Goal: Ask a question

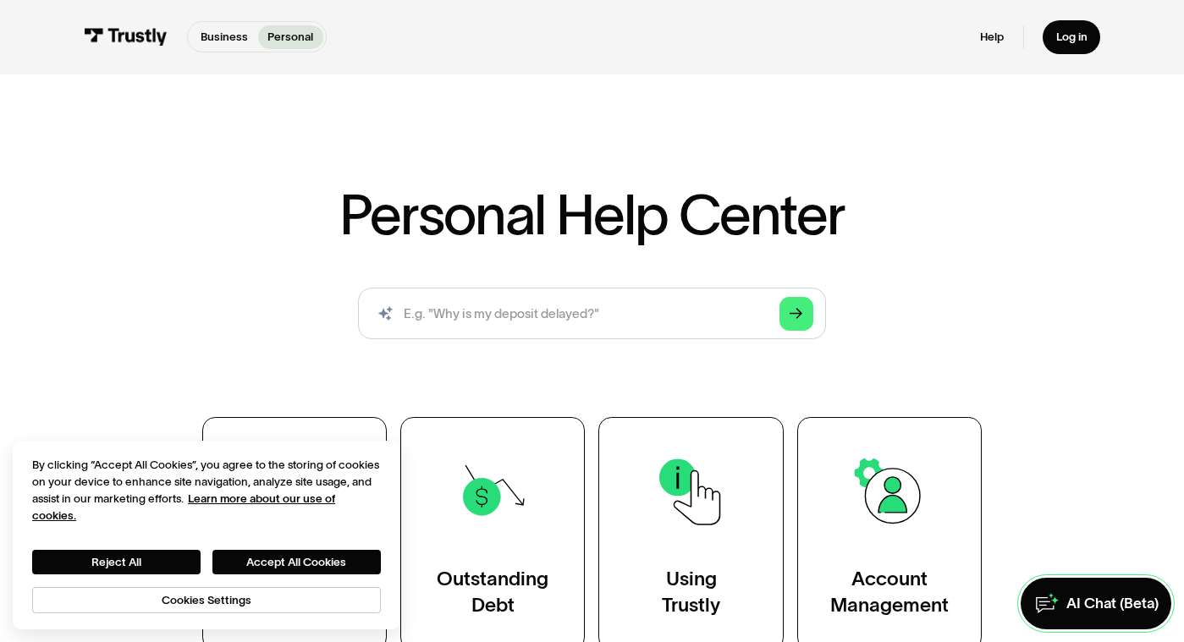
click at [1097, 609] on div "AI Chat (Beta)" at bounding box center [1112, 603] width 92 height 19
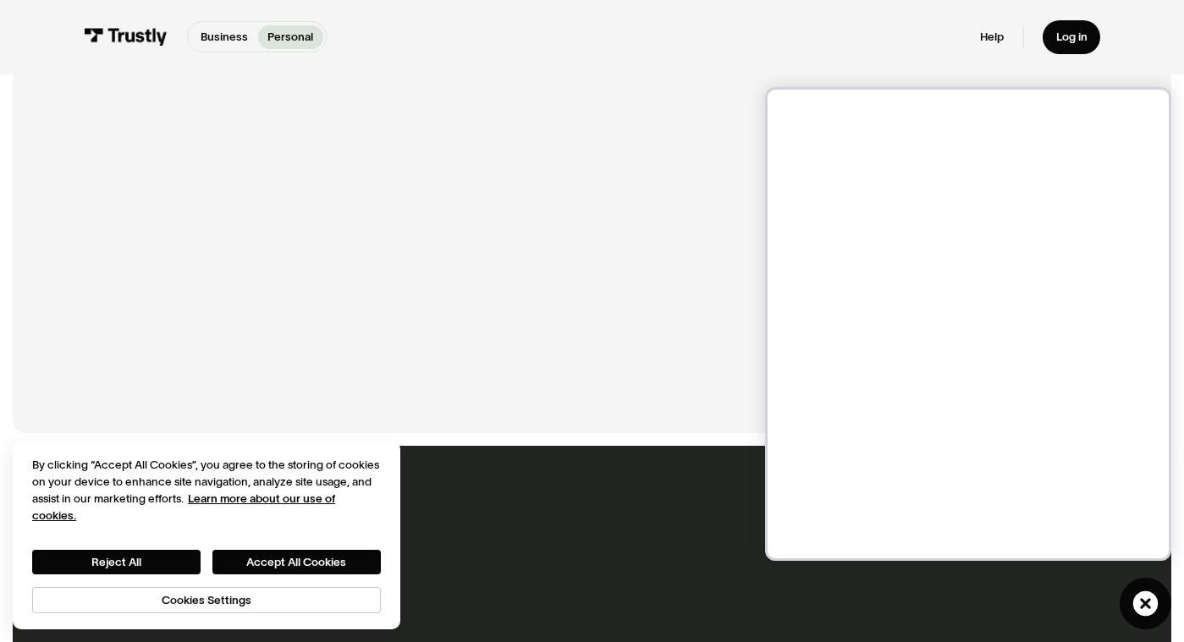
scroll to position [791, 0]
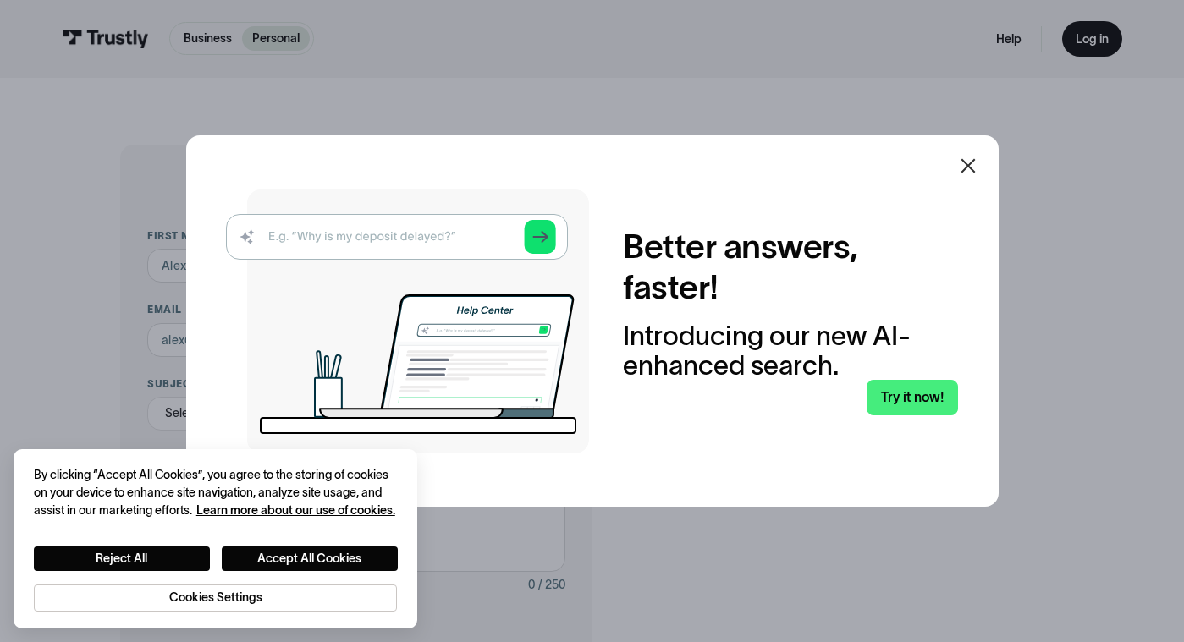
click at [970, 168] on icon at bounding box center [967, 165] width 14 height 14
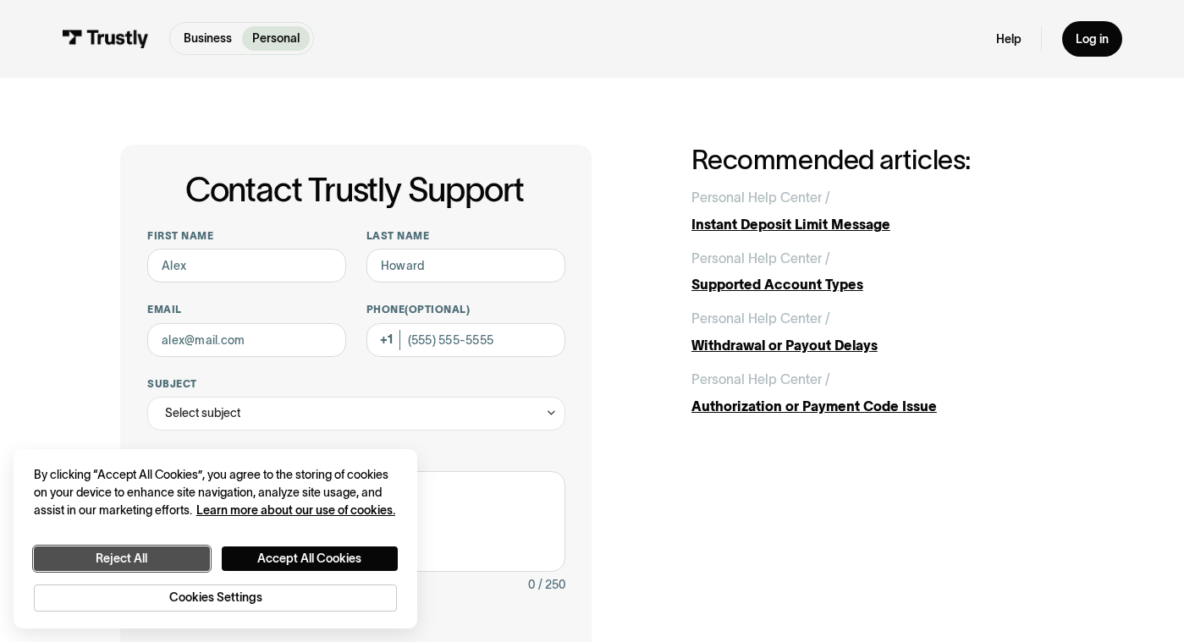
click at [158, 560] on button "Reject All" at bounding box center [122, 559] width 176 height 25
